Goal: Transaction & Acquisition: Purchase product/service

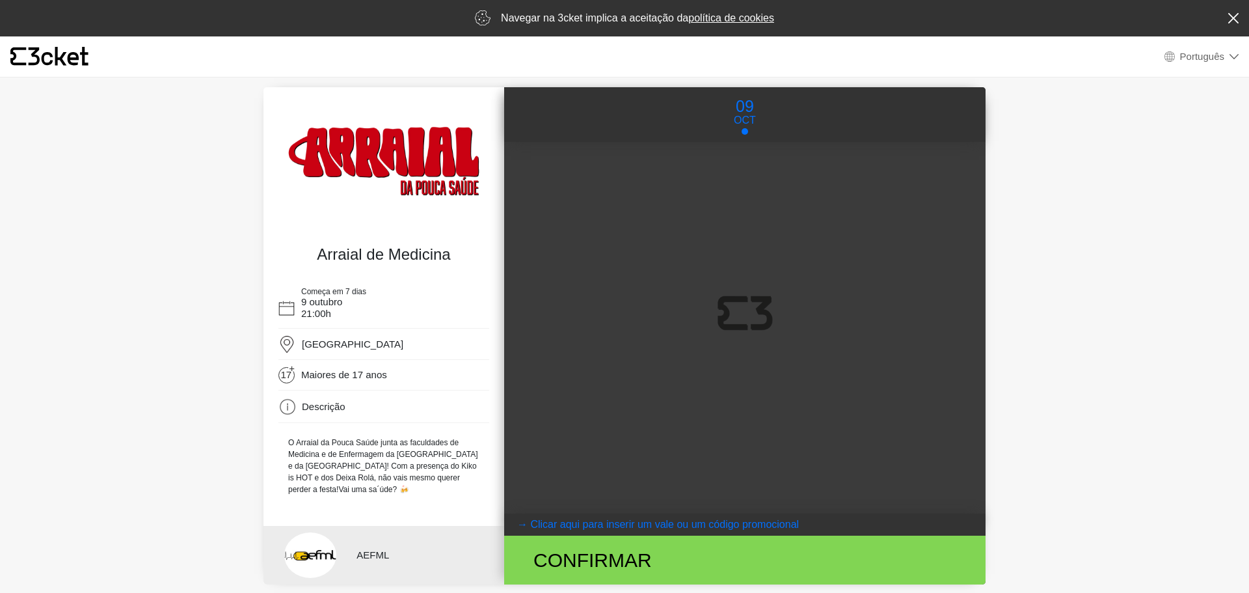
select select "pt_PT"
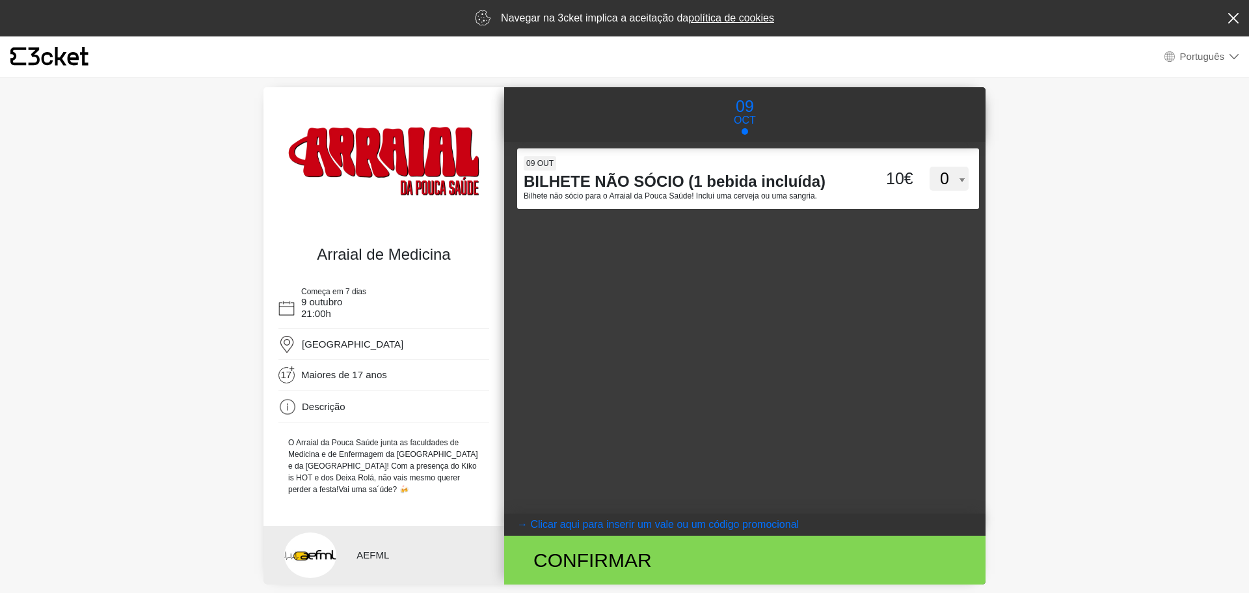
click at [749, 49] on div "{' '} Português English Português Español Catalan Français" at bounding box center [624, 56] width 1249 height 41
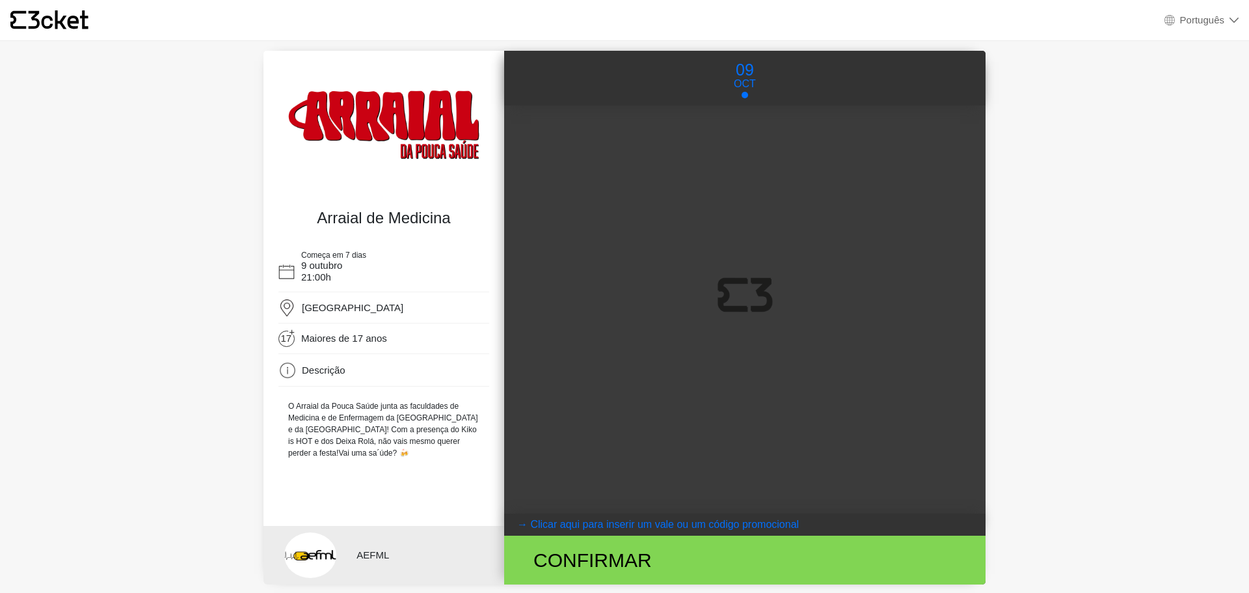
select select "pt_PT"
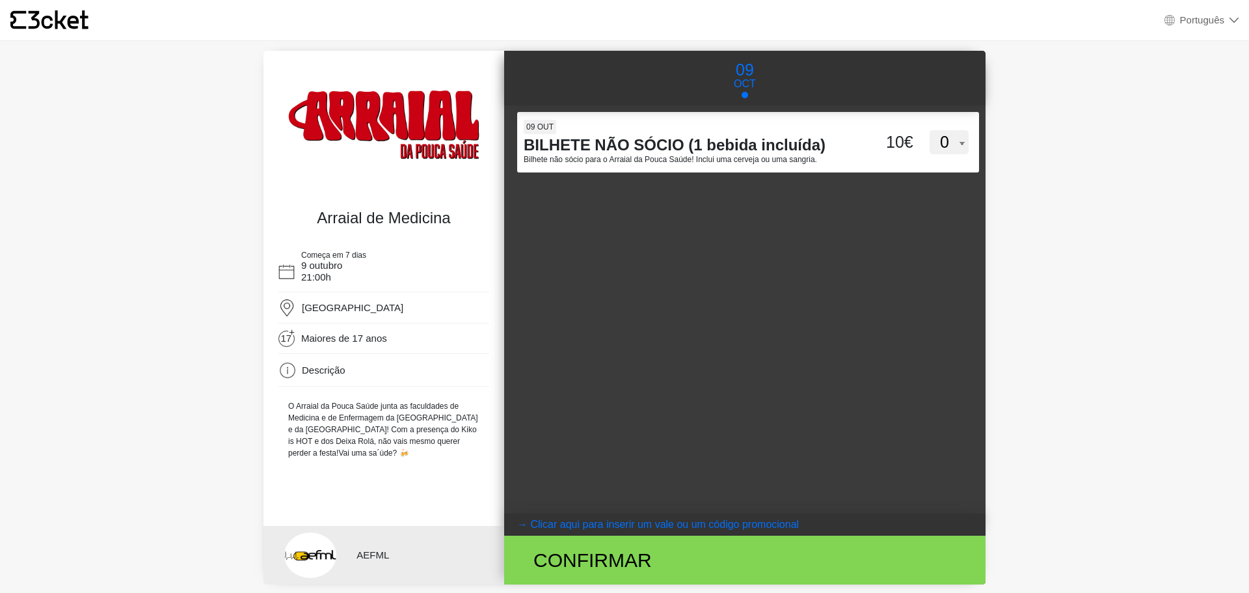
click at [1021, 188] on body "× {' '} Português English Português Español Catalan Français Arraial de Medicin…" at bounding box center [624, 296] width 1249 height 593
